Goal: Find specific page/section: Find specific page/section

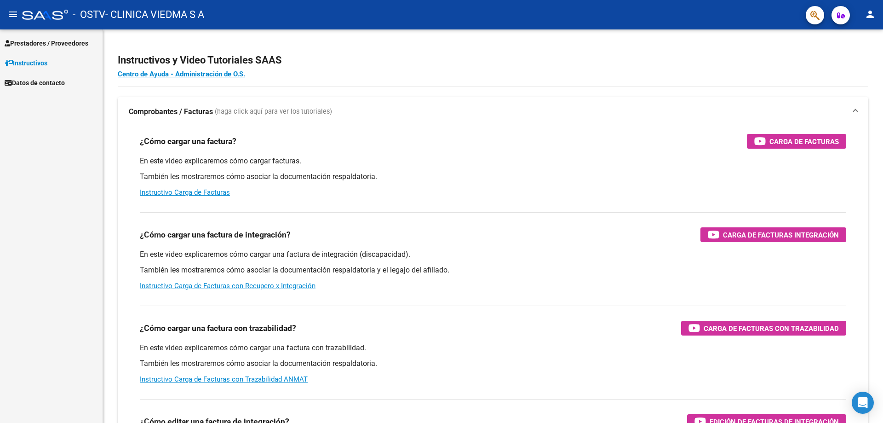
click at [30, 63] on span "Instructivos" at bounding box center [26, 63] width 43 height 10
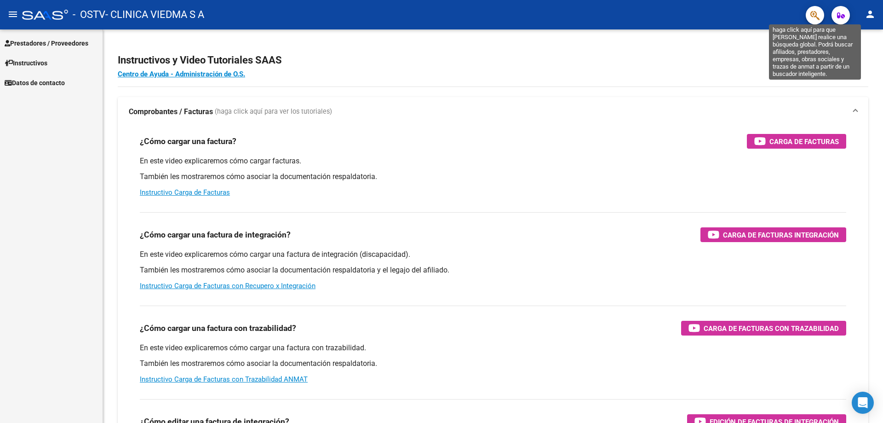
click at [814, 14] on icon "button" at bounding box center [814, 15] width 9 height 11
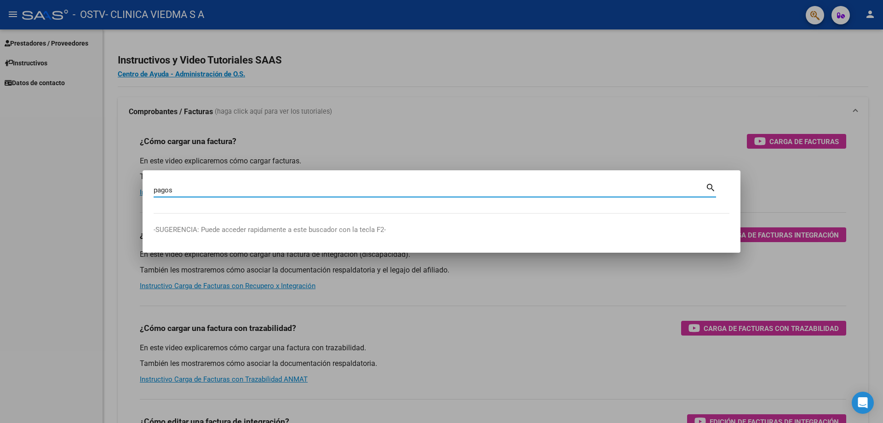
type input "pagos"
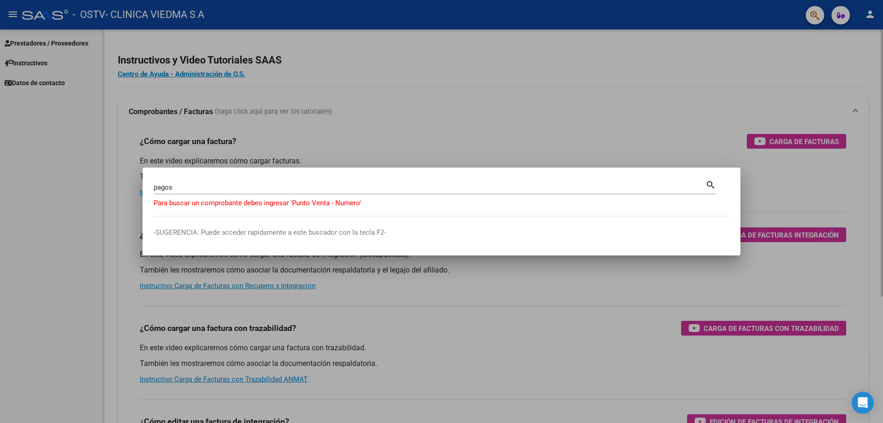
click at [567, 77] on div at bounding box center [441, 211] width 883 height 423
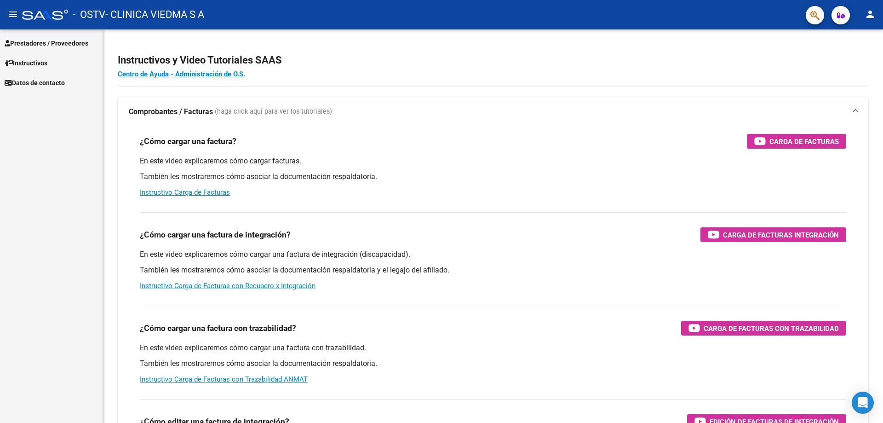
click at [876, 19] on button "person" at bounding box center [870, 15] width 18 height 18
click at [861, 32] on button "person Mi Perfil" at bounding box center [851, 39] width 56 height 22
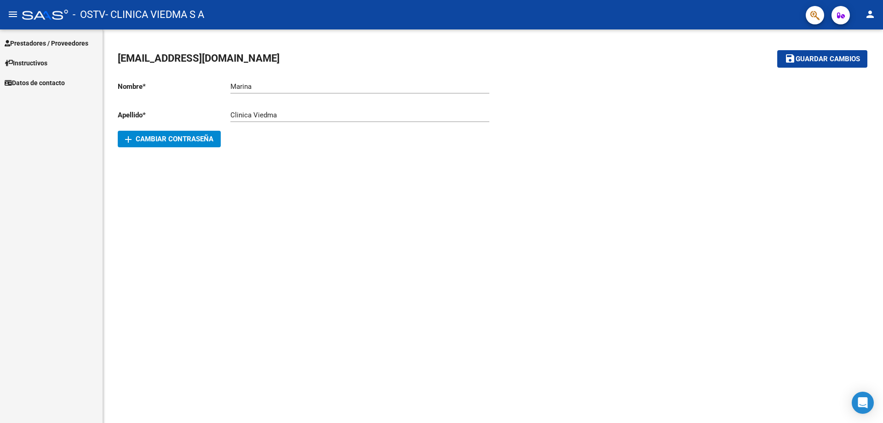
click at [22, 78] on span "Datos de contacto" at bounding box center [35, 83] width 60 height 10
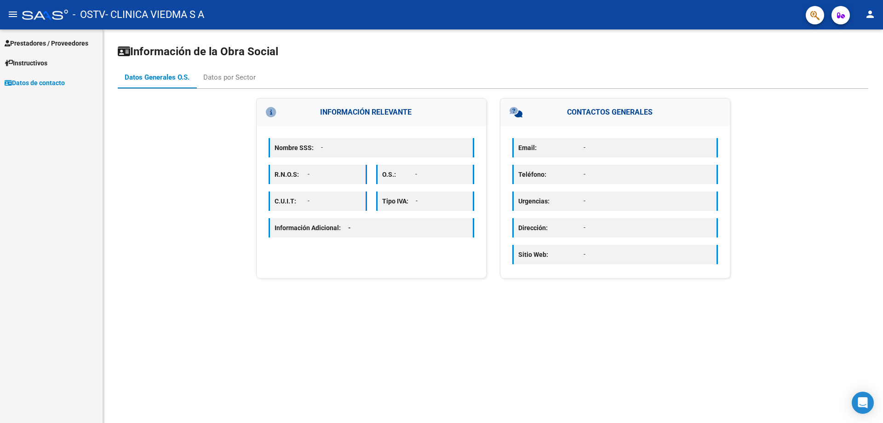
click at [26, 62] on span "Instructivos" at bounding box center [26, 63] width 43 height 10
